Goal: Find specific page/section: Find specific page/section

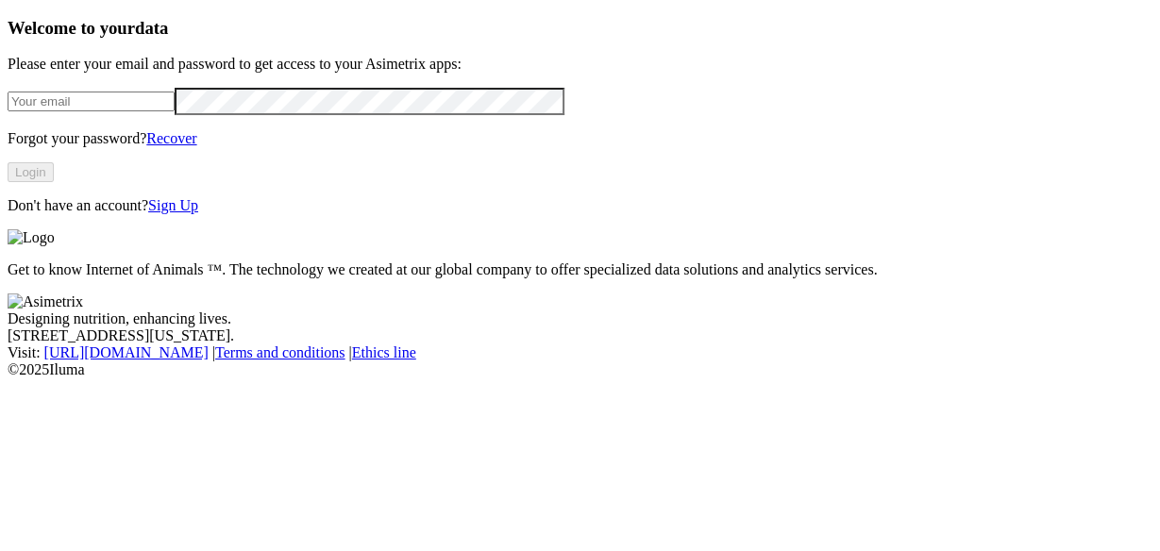
type input "[PERSON_NAME][EMAIL_ADDRESS][PERSON_NAME][DOMAIN_NAME]"
click at [54, 182] on button "Login" at bounding box center [31, 172] width 46 height 20
